Goal: Communication & Community: Ask a question

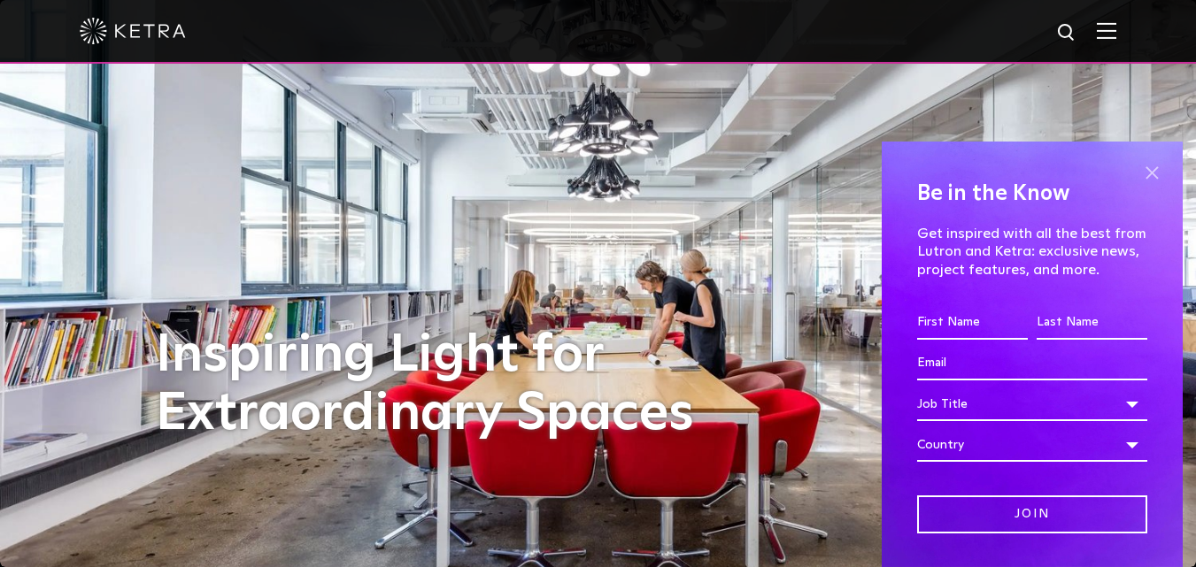
click at [1138, 173] on span at bounding box center [1151, 172] width 27 height 27
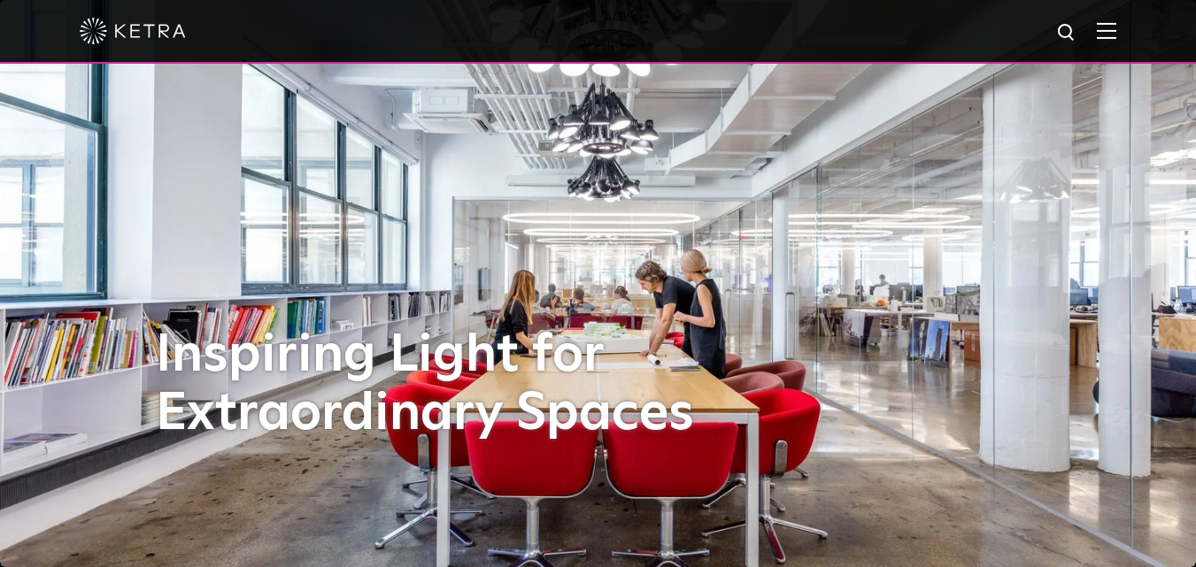
click at [1116, 54] on div at bounding box center [598, 31] width 1036 height 62
click at [1116, 39] on img at bounding box center [1105, 30] width 19 height 17
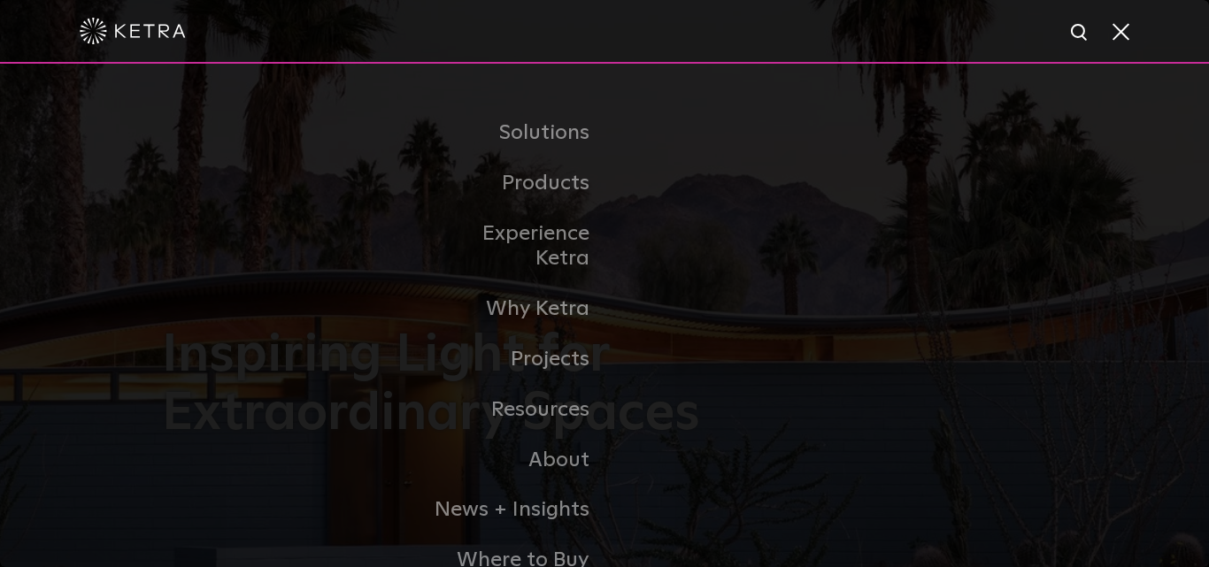
click at [1126, 31] on span at bounding box center [1119, 31] width 19 height 18
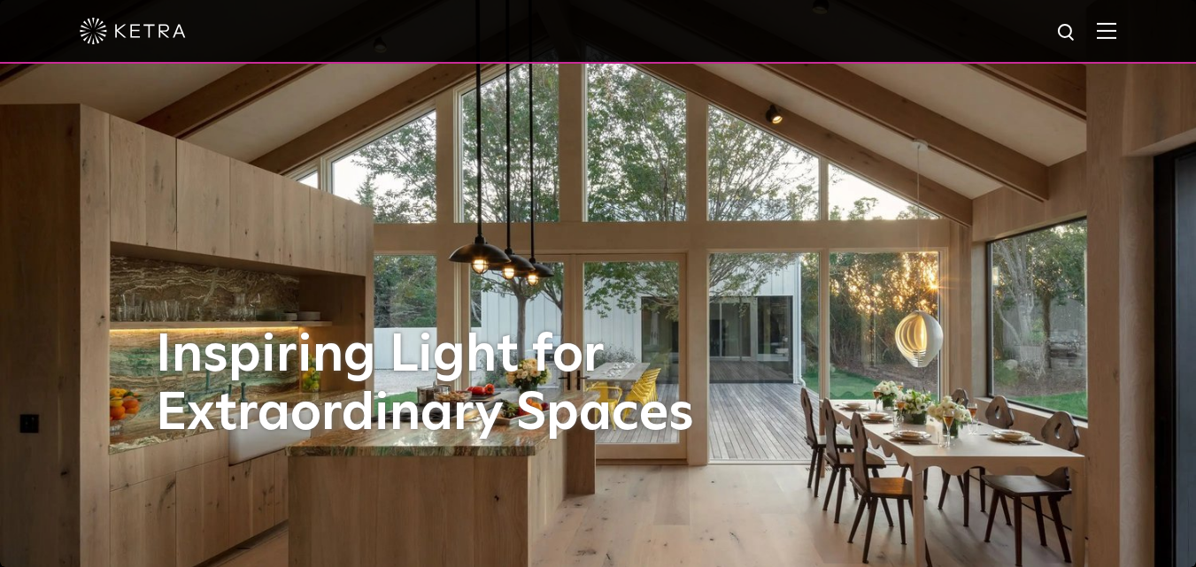
click at [602, 300] on div "Inspiring Light for Extraordinary Spaces" at bounding box center [598, 283] width 885 height 567
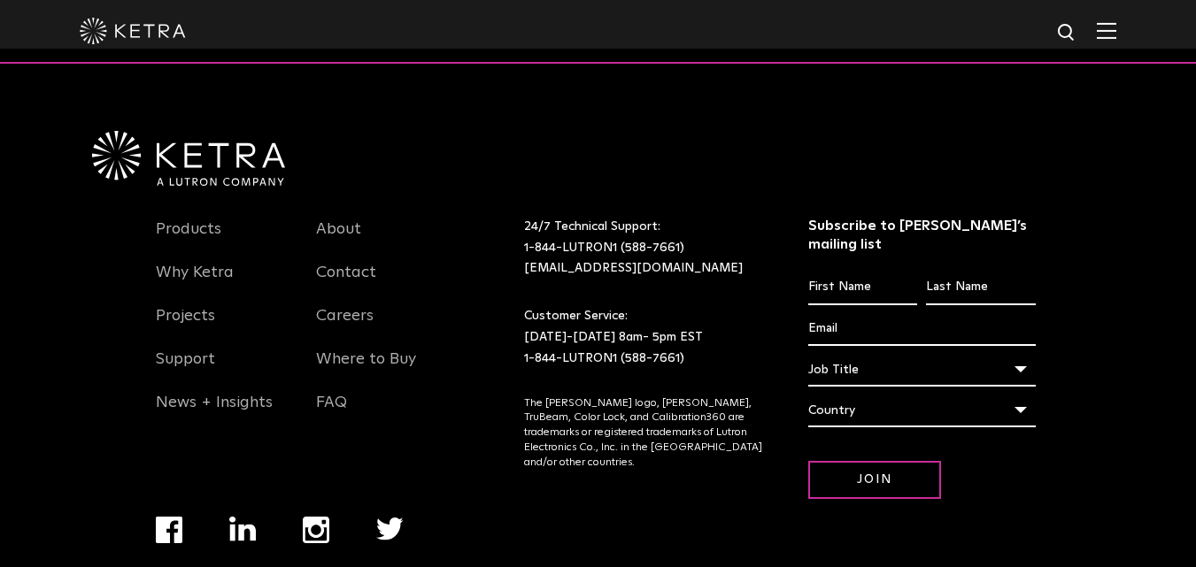
scroll to position [3722, 0]
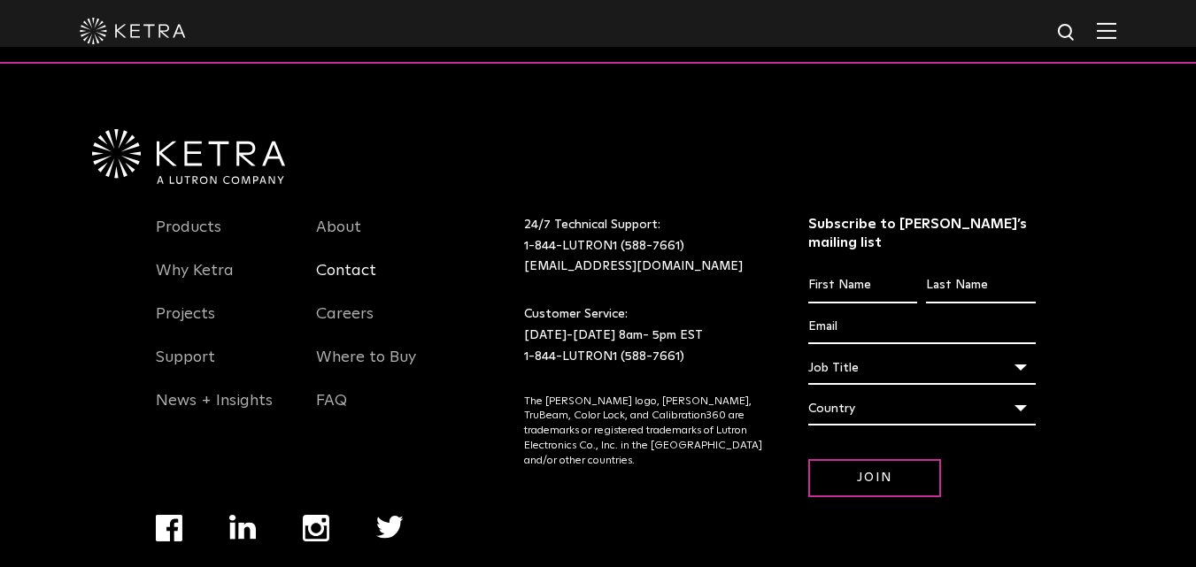
click at [349, 261] on link "Contact" at bounding box center [346, 281] width 60 height 41
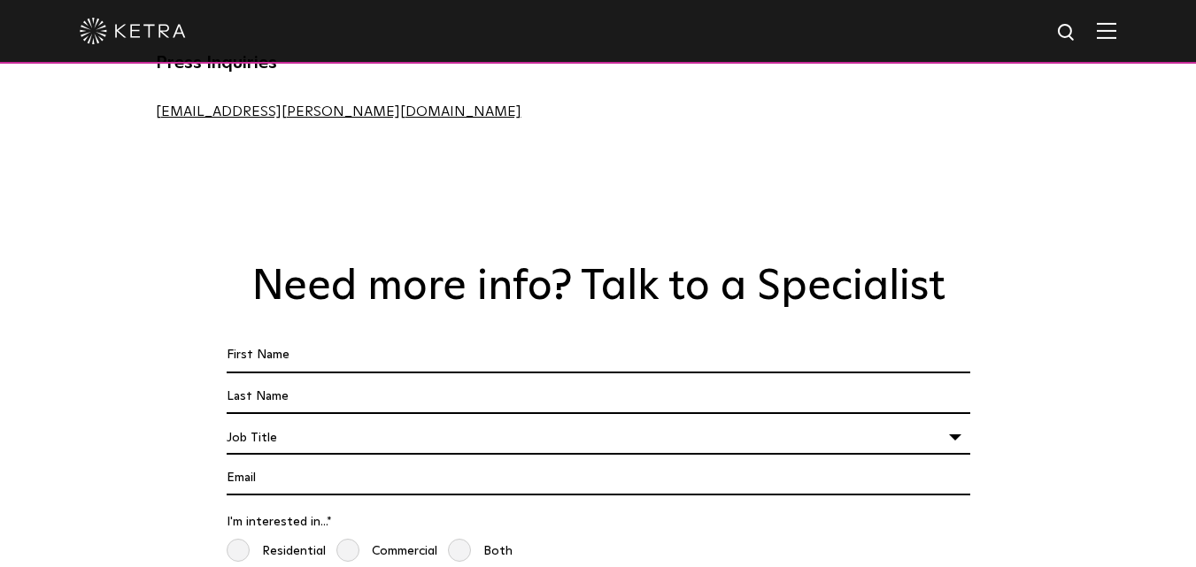
scroll to position [1239, 0]
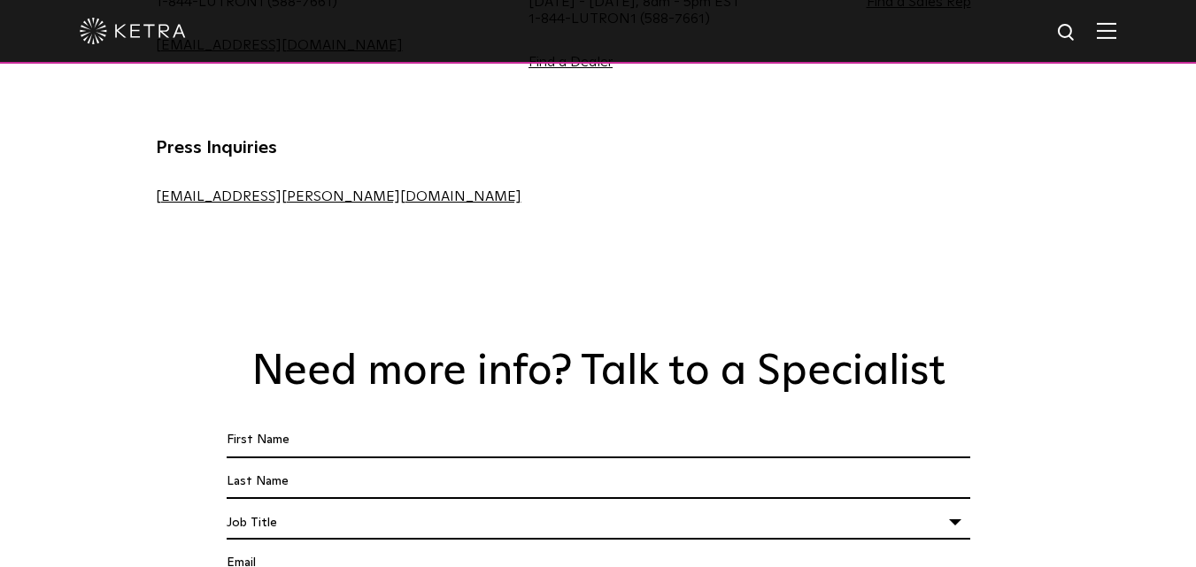
click at [342, 424] on input "First Name *" at bounding box center [598, 441] width 743 height 34
type input "Anna"
type input "Klapviz"
type input "anna@acutemarketingsolutions.com"
click at [230, 506] on div "Job Title" at bounding box center [598, 523] width 743 height 34
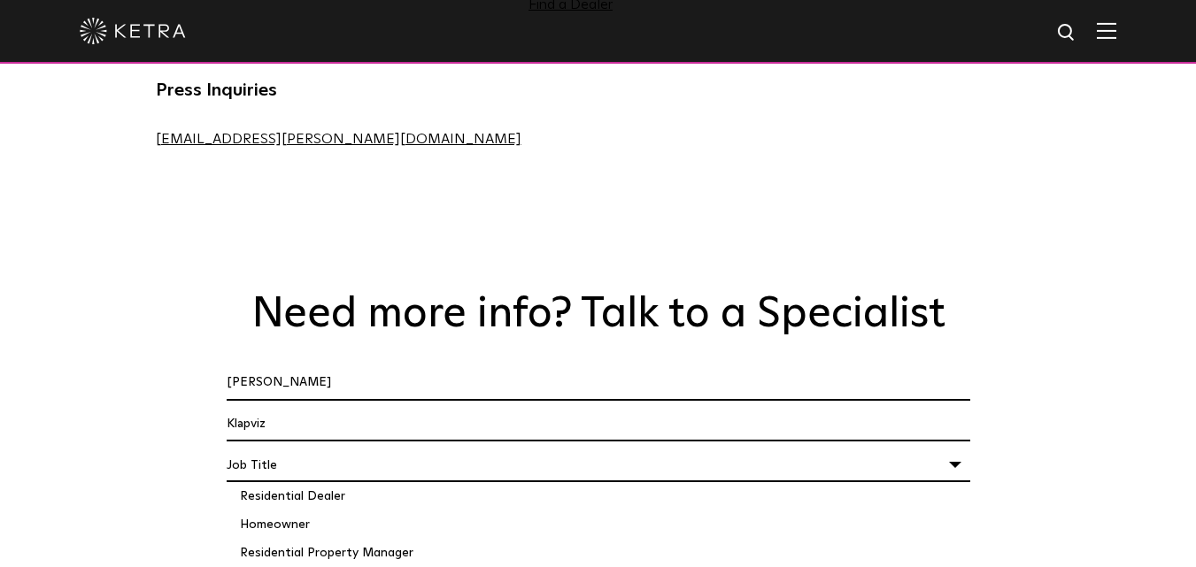
scroll to position [1327, 0]
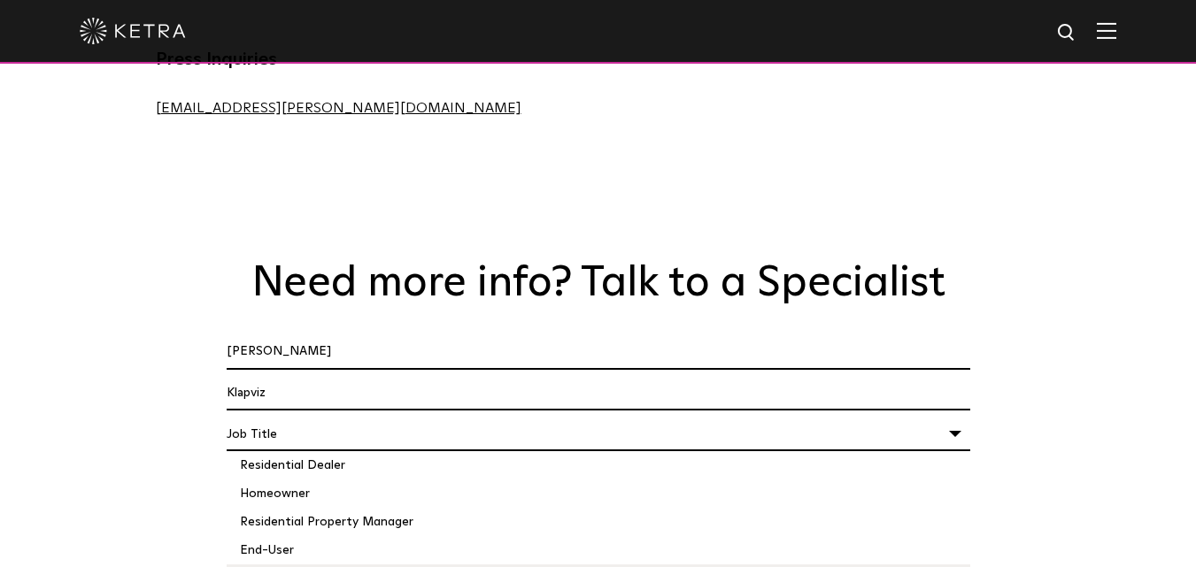
select select "Other"
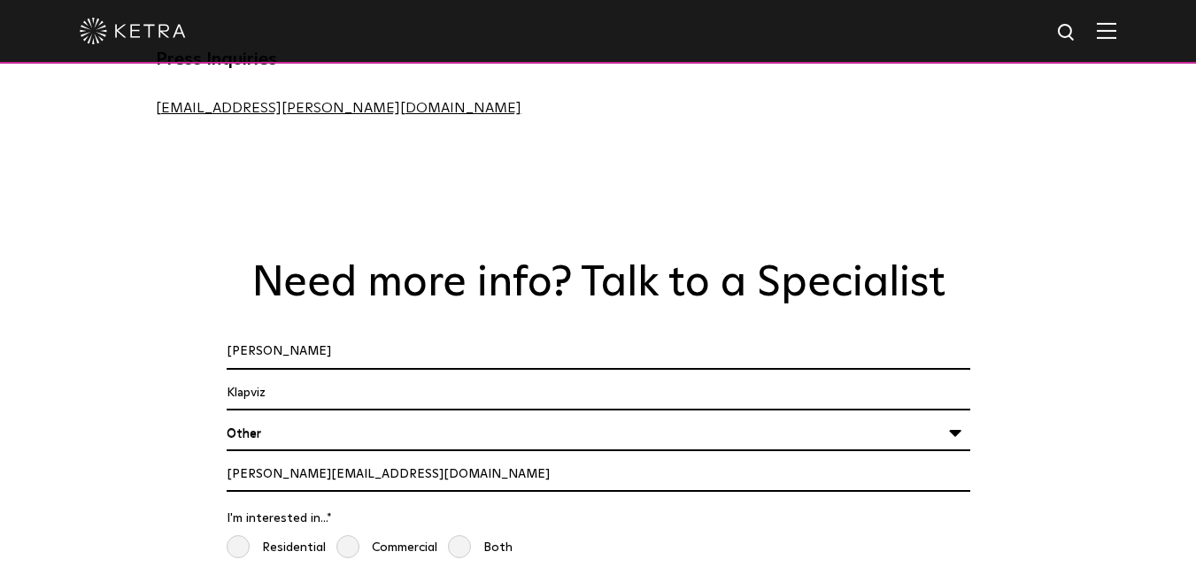
click at [179, 334] on div "Need more info? Talk to a Specialist First Name * Anna Last name * Klapviz I'm …" at bounding box center [598, 446] width 920 height 376
